Goal: Task Accomplishment & Management: Use online tool/utility

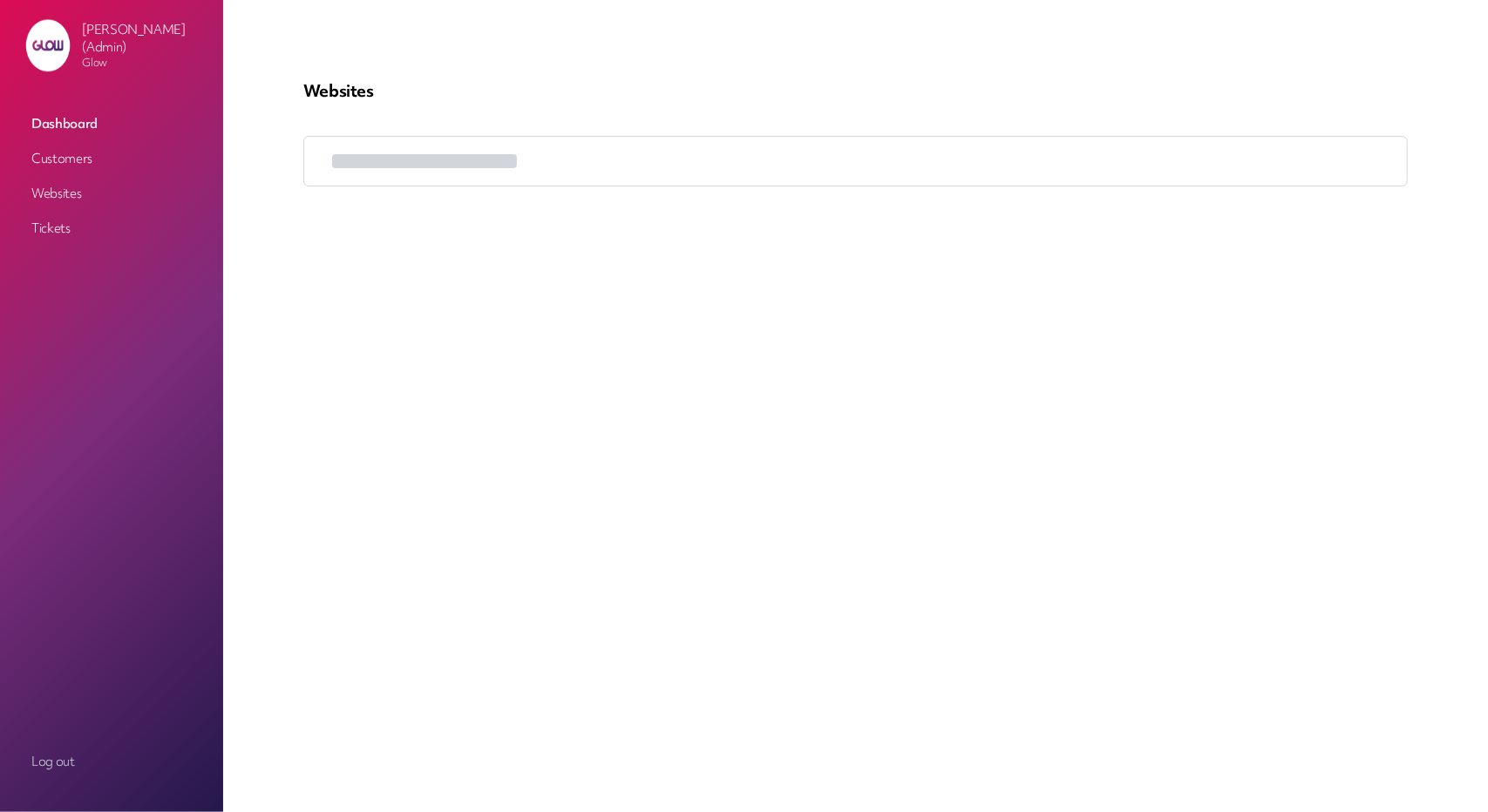
click at [99, 158] on link "Customers" at bounding box center [112, 159] width 175 height 31
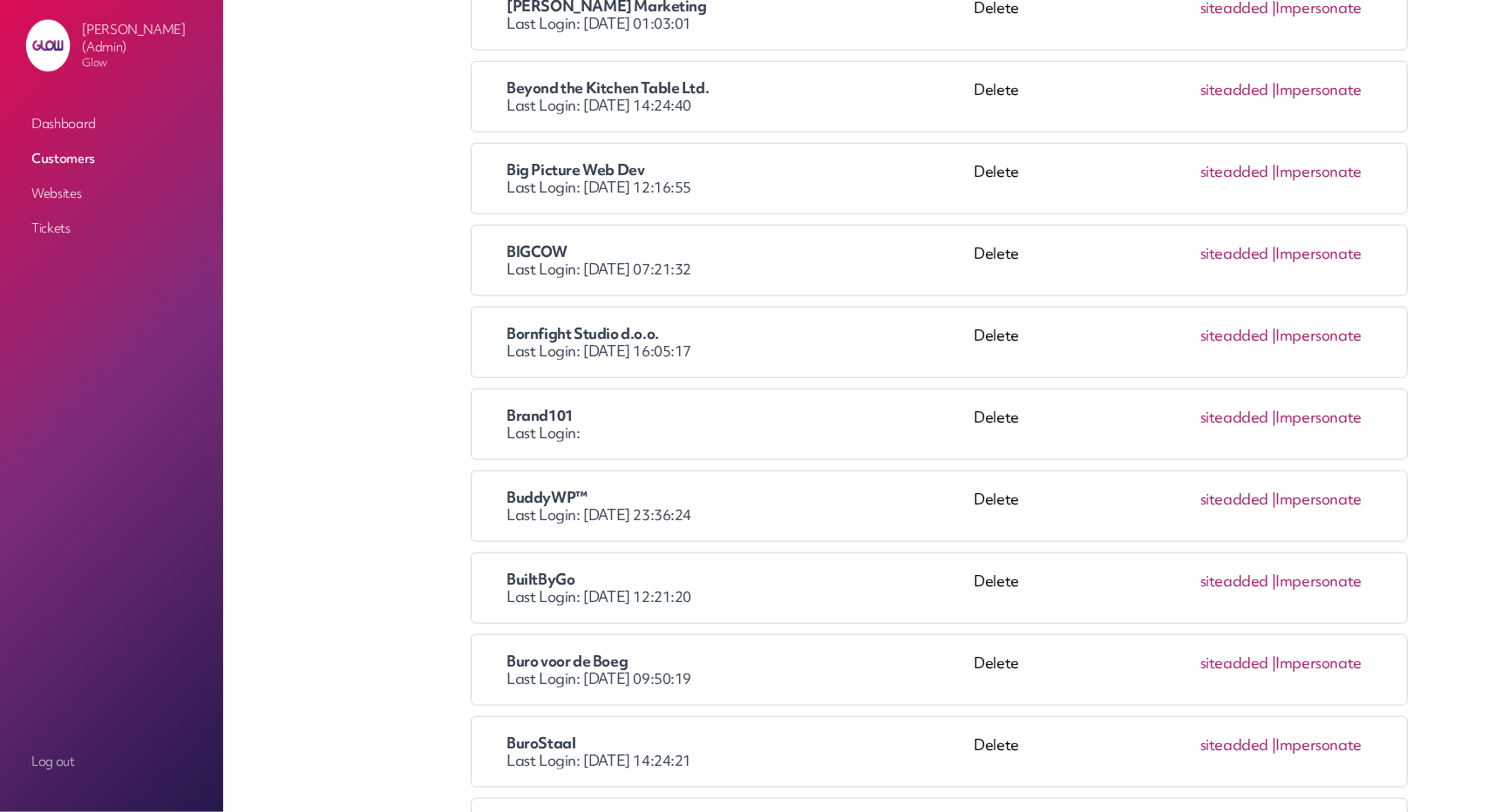
scroll to position [958, 0]
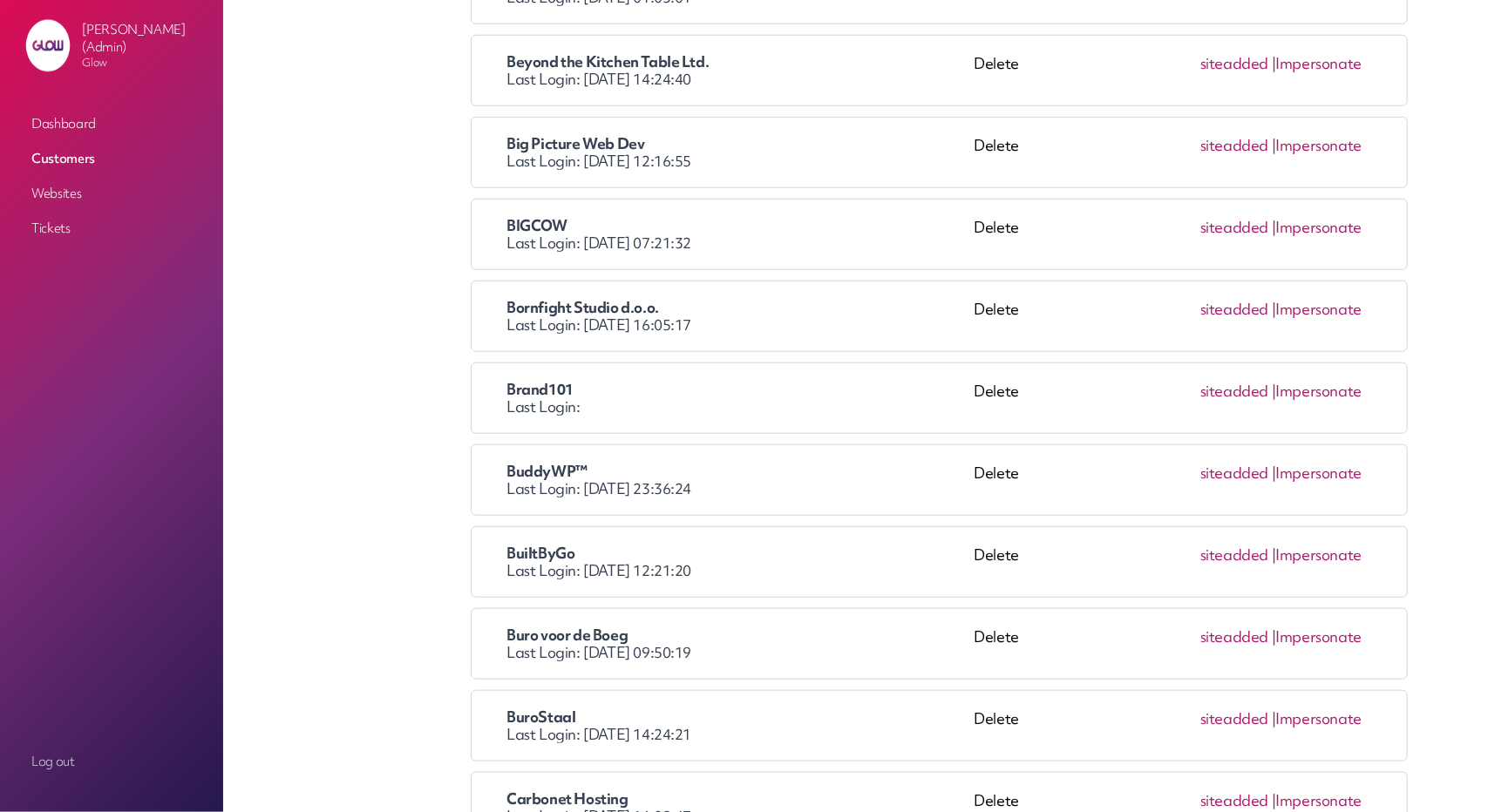
click at [1295, 626] on link "Impersonate" at bounding box center [1319, 636] width 86 height 20
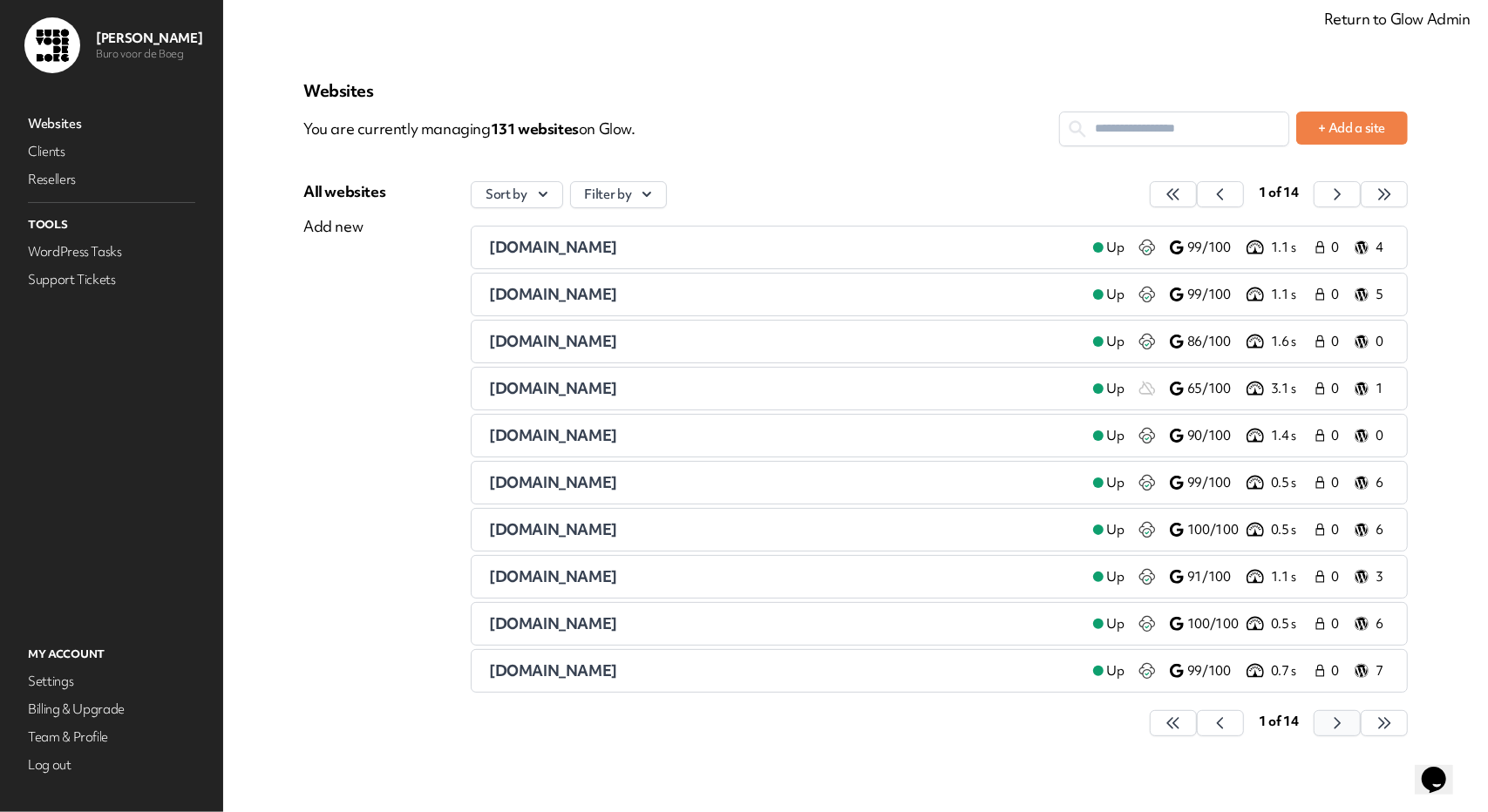
click at [1197, 710] on button "button" at bounding box center [1174, 723] width 47 height 27
click at [1183, 720] on icon "button" at bounding box center [1174, 724] width 18 height 18
click at [501, 475] on span "[DOMAIN_NAME]" at bounding box center [553, 482] width 128 height 20
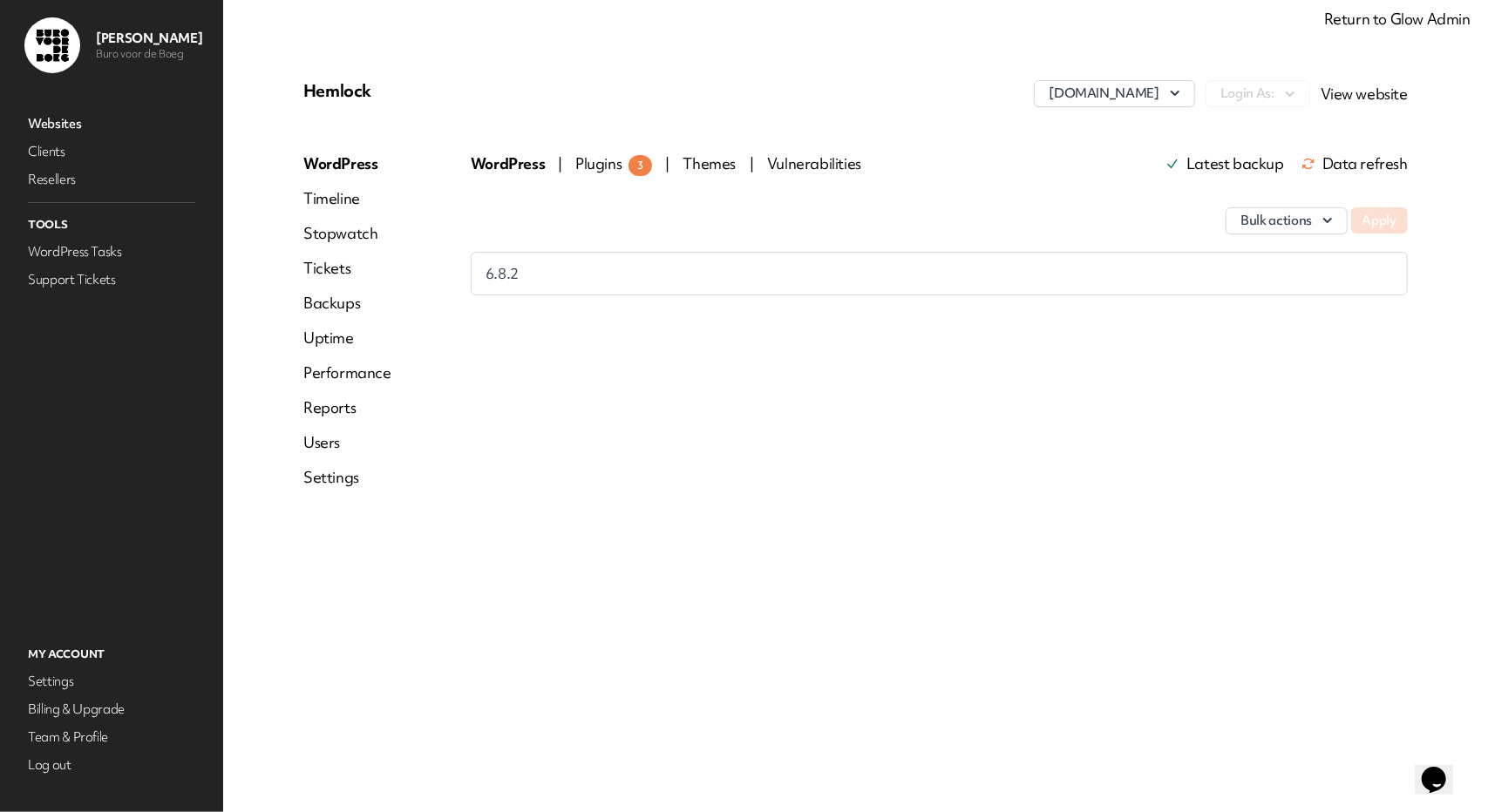
click at [327, 446] on link "Users" at bounding box center [348, 442] width 88 height 21
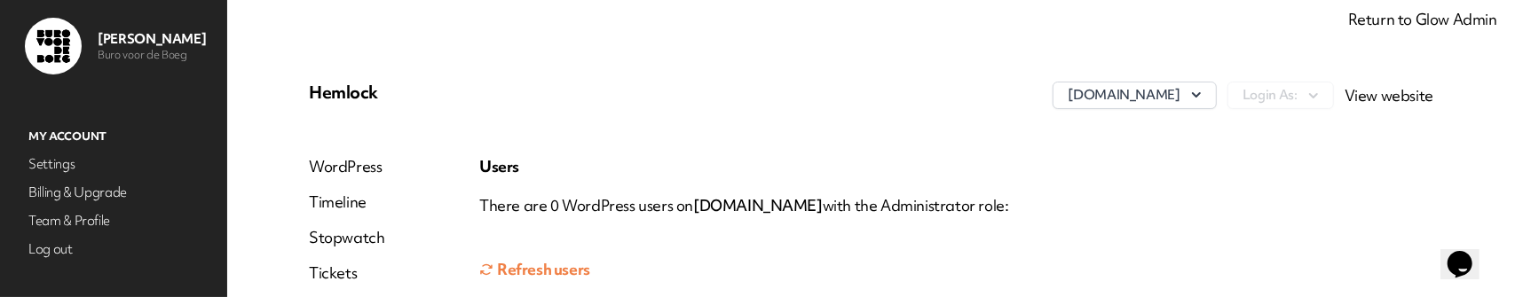
click at [541, 264] on button "Refresh users" at bounding box center [534, 270] width 111 height 36
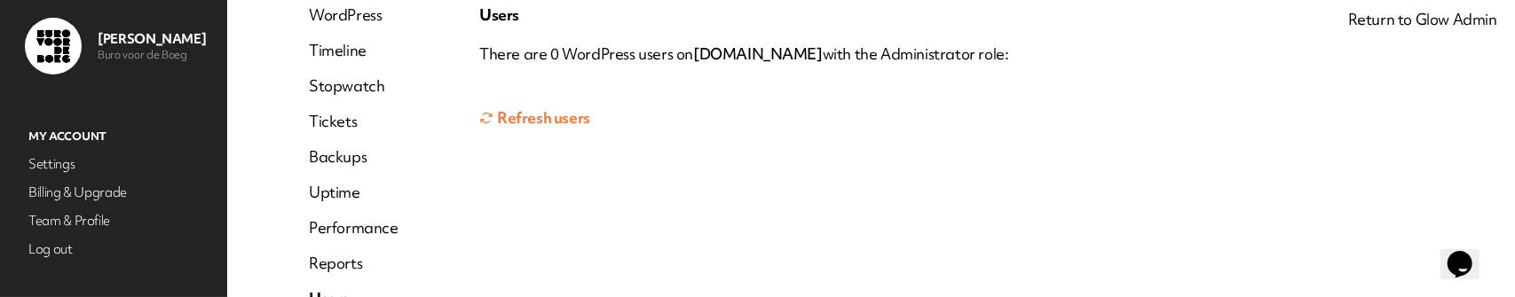
scroll to position [89, 0]
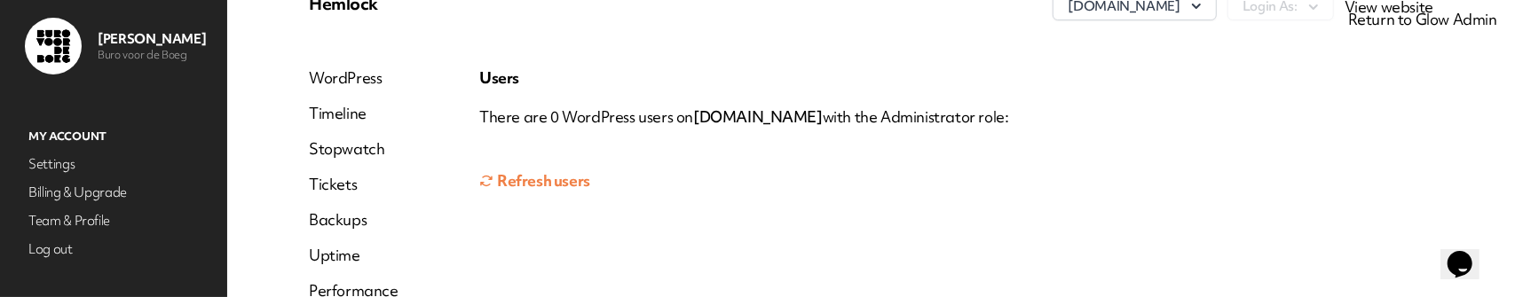
click at [518, 191] on button "Refresh users" at bounding box center [534, 181] width 111 height 36
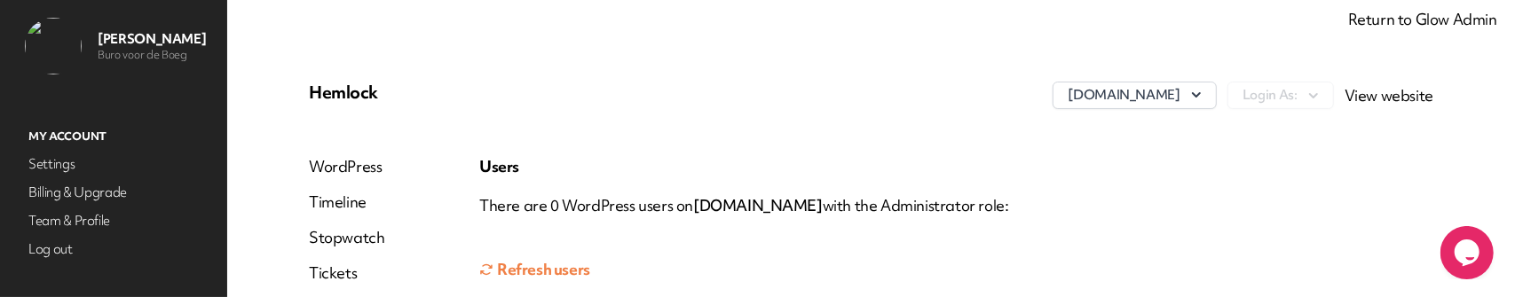
click at [532, 258] on button "Refresh users" at bounding box center [534, 270] width 111 height 36
